Goal: Transaction & Acquisition: Obtain resource

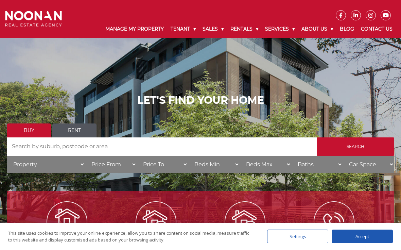
click at [252, 42] on link "Residential for Rent" at bounding box center [272, 45] width 81 height 9
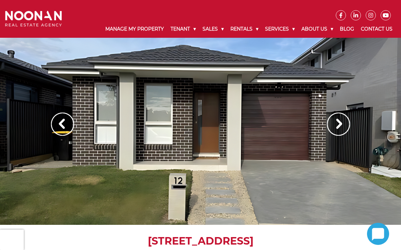
click at [340, 123] on img at bounding box center [338, 123] width 23 height 23
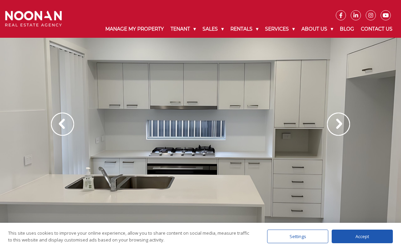
click at [335, 125] on img at bounding box center [338, 123] width 23 height 23
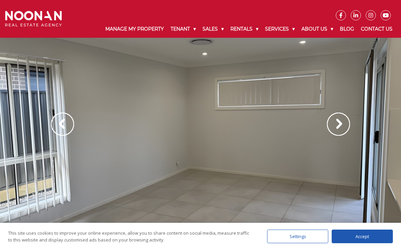
click at [341, 125] on img at bounding box center [338, 123] width 23 height 23
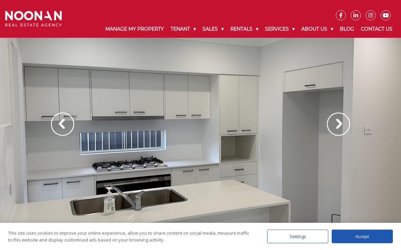
click at [340, 124] on img at bounding box center [338, 123] width 23 height 23
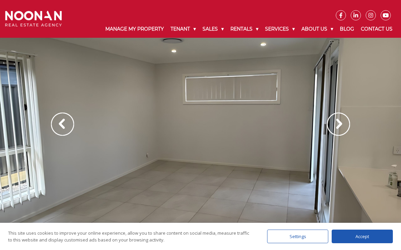
click at [341, 124] on img at bounding box center [338, 123] width 23 height 23
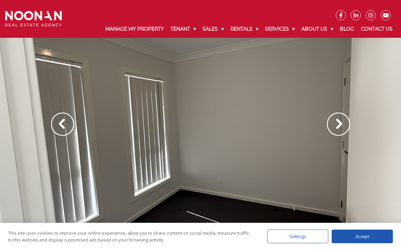
click at [339, 125] on img at bounding box center [338, 123] width 23 height 23
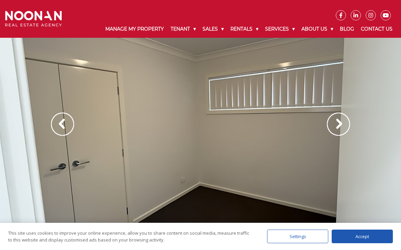
click at [338, 124] on img at bounding box center [338, 123] width 23 height 23
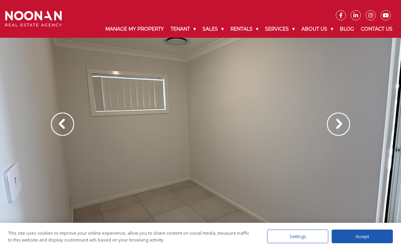
click at [341, 124] on img at bounding box center [338, 123] width 23 height 23
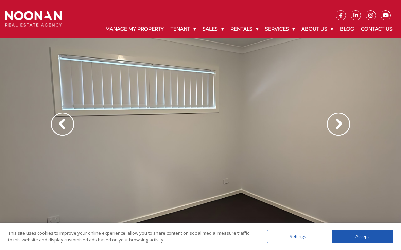
click at [339, 125] on img at bounding box center [338, 123] width 23 height 23
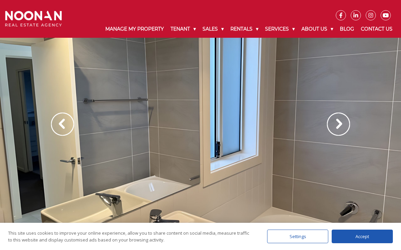
click at [339, 125] on img at bounding box center [338, 123] width 23 height 23
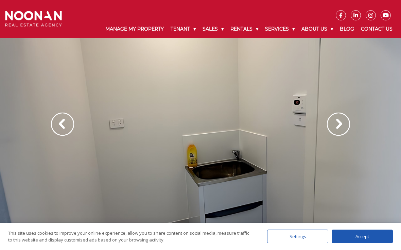
click at [336, 125] on img at bounding box center [338, 123] width 23 height 23
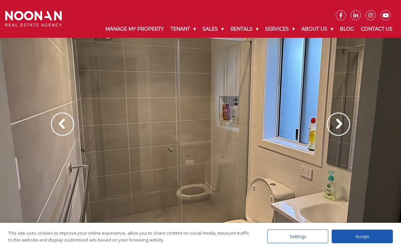
click at [341, 123] on img at bounding box center [338, 123] width 23 height 23
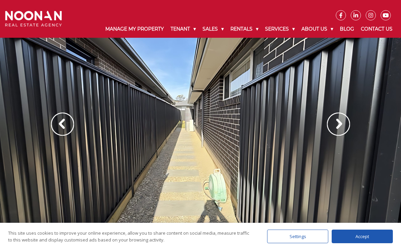
click at [340, 124] on img at bounding box center [338, 123] width 23 height 23
